Goal: Information Seeking & Learning: Learn about a topic

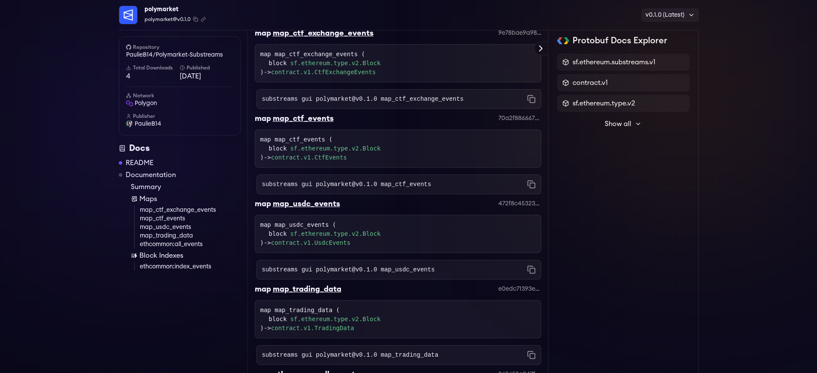
scroll to position [2131, 0]
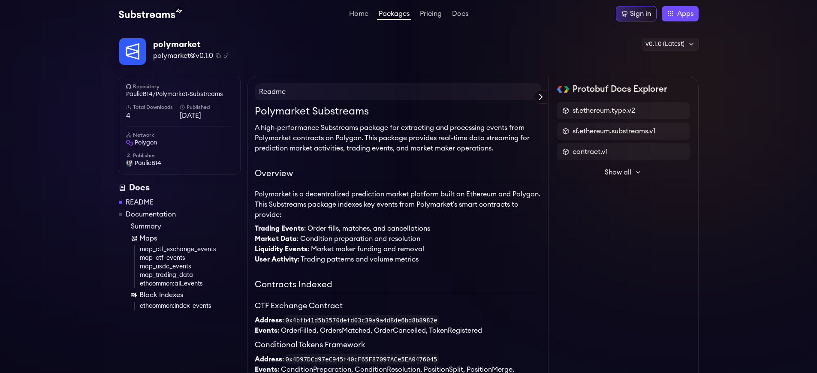
click at [190, 250] on link "map_ctf_exchange_events" at bounding box center [190, 249] width 101 height 9
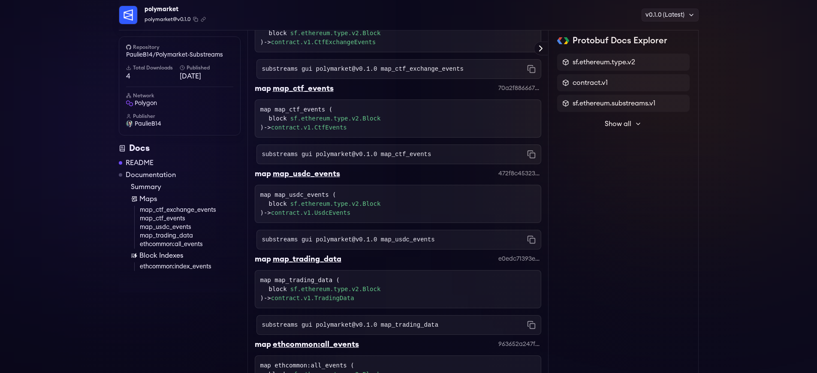
scroll to position [2133, 0]
